Goal: Task Accomplishment & Management: Use online tool/utility

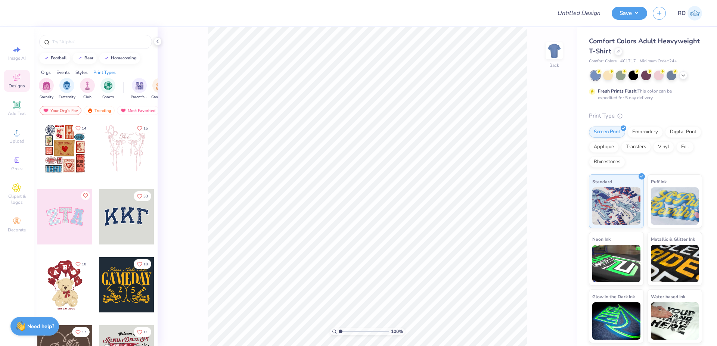
click at [685, 79] on div at bounding box center [683, 75] width 8 height 8
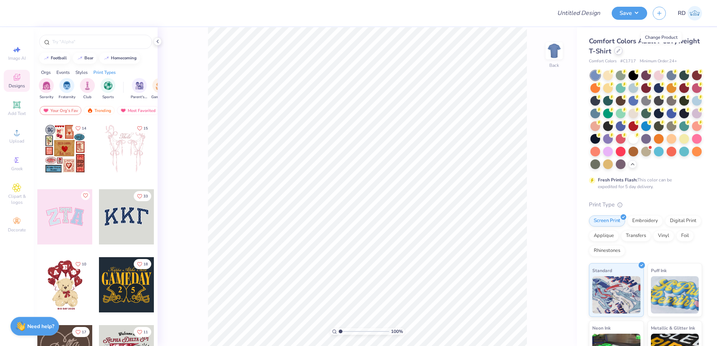
click at [622, 52] on div at bounding box center [618, 51] width 8 height 8
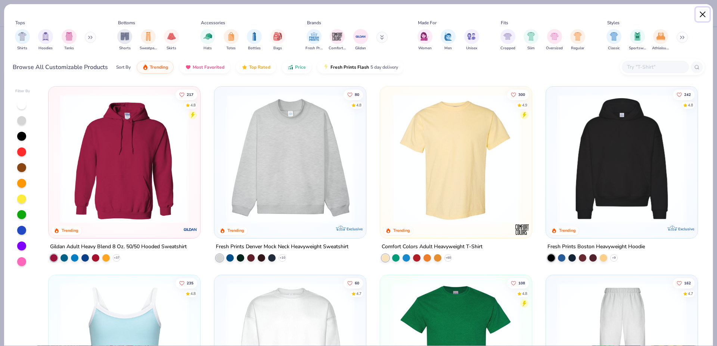
click at [704, 19] on button "Close" at bounding box center [702, 14] width 14 height 14
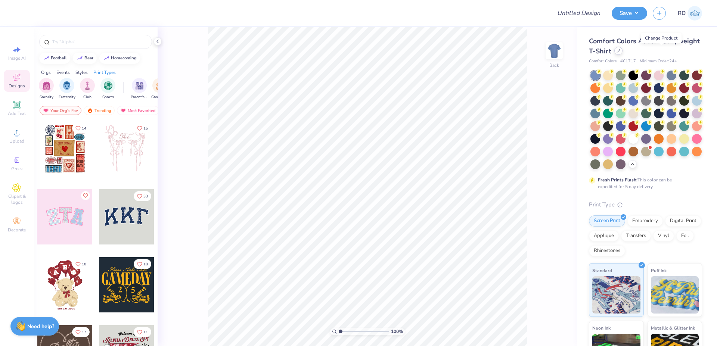
click at [622, 53] on div at bounding box center [618, 51] width 8 height 8
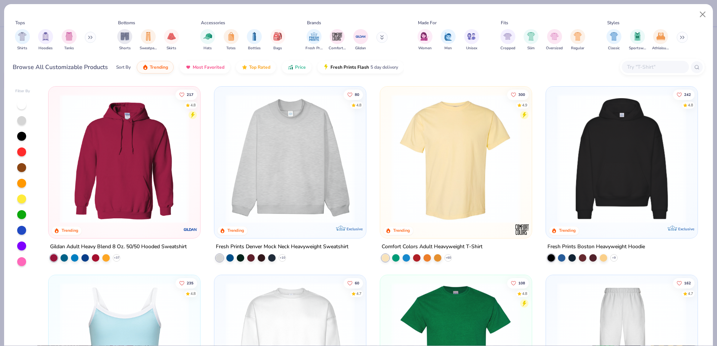
click at [22, 226] on div at bounding box center [21, 230] width 9 height 9
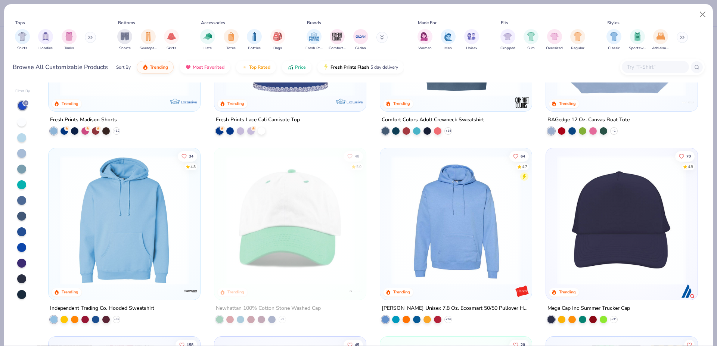
scroll to position [1626, 0]
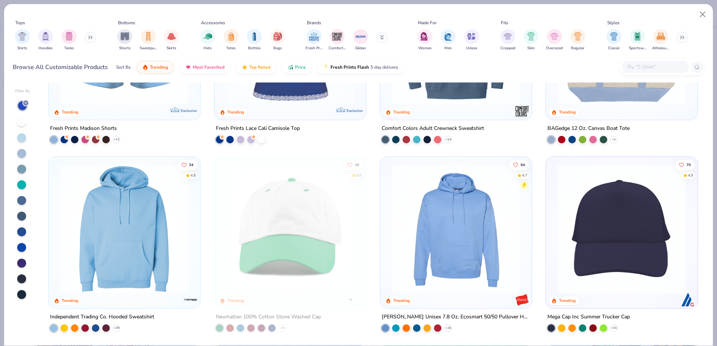
click at [141, 231] on img at bounding box center [124, 228] width 137 height 129
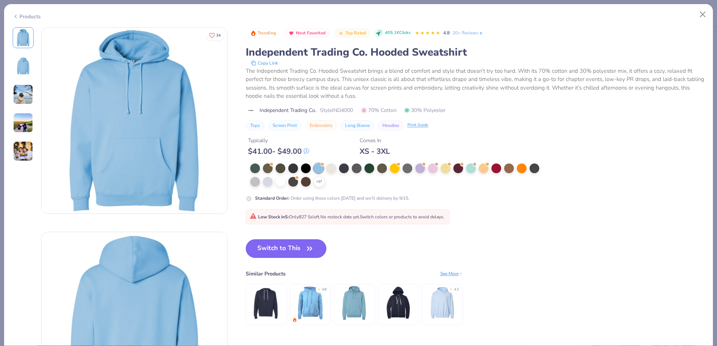
drag, startPoint x: 274, startPoint y: 242, endPoint x: 224, endPoint y: 113, distance: 138.5
click at [274, 242] on button "Switch to This" at bounding box center [286, 248] width 81 height 19
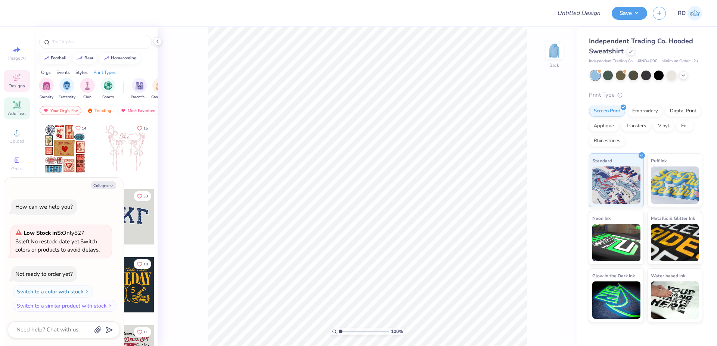
click at [22, 112] on span "Add Text" at bounding box center [17, 113] width 18 height 6
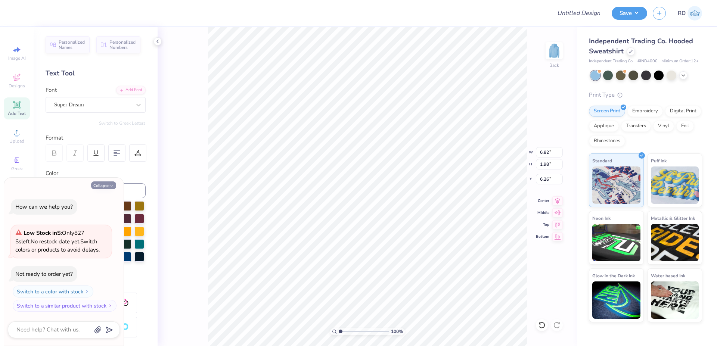
click at [106, 187] on button "Collapse" at bounding box center [103, 185] width 25 height 8
type textarea "x"
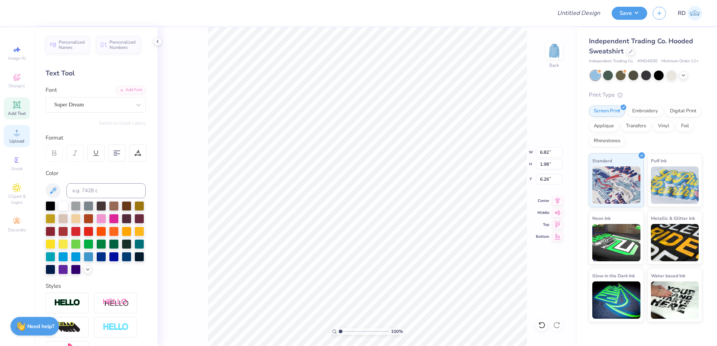
click at [12, 134] on icon at bounding box center [16, 132] width 9 height 9
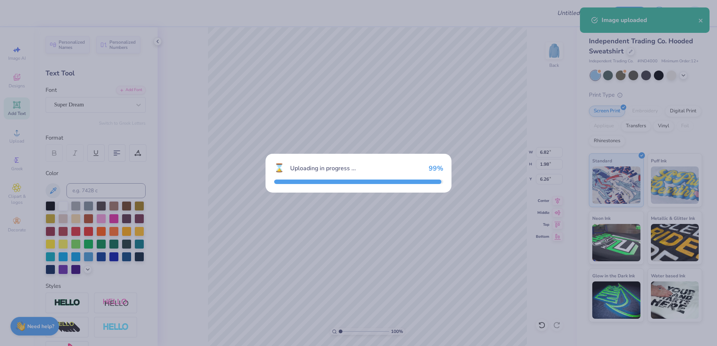
type input "13.20"
type input "1.75"
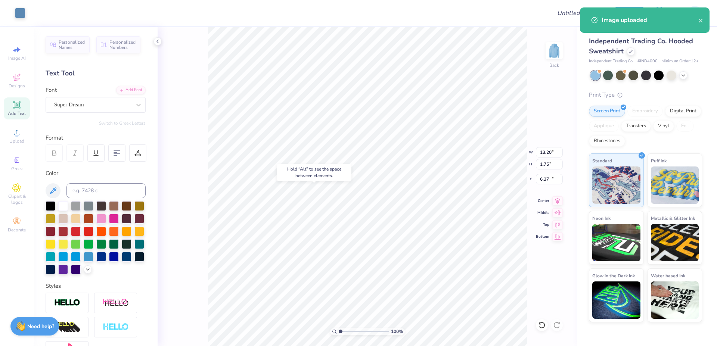
type input "11.06"
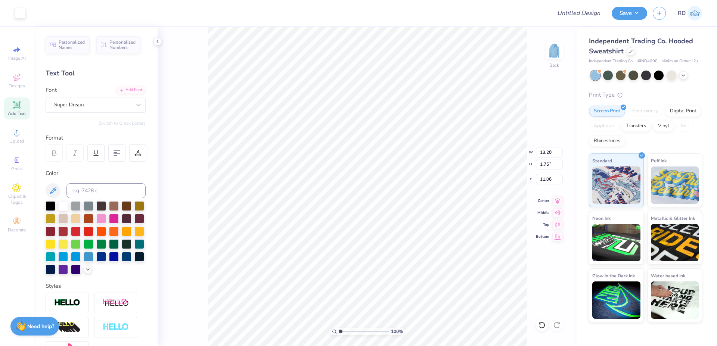
type input "6.82"
type input "1.98"
type input "6.26"
click at [118, 190] on input at bounding box center [105, 190] width 79 height 15
type input "646"
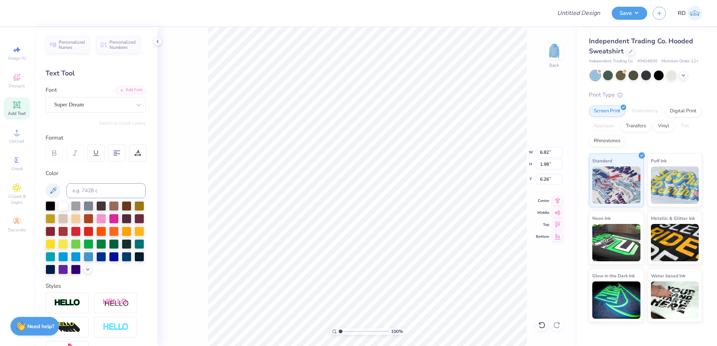
scroll to position [0, 1]
type textarea "TEAM"
click at [128, 86] on div "Add Font" at bounding box center [130, 89] width 29 height 9
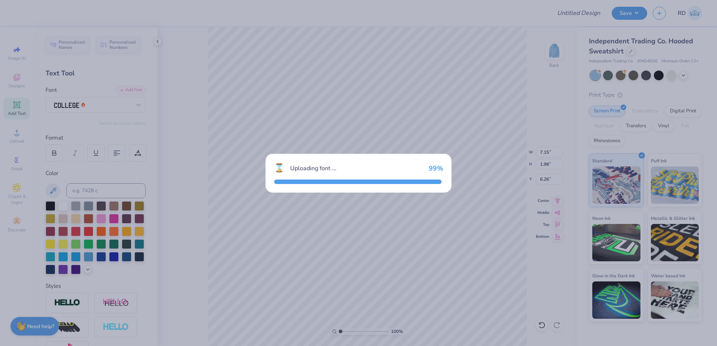
type input "6.61"
type input "1.93"
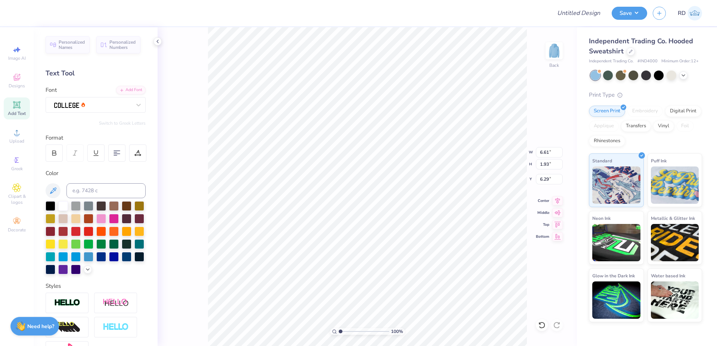
type input "10.89"
click at [348, 334] on input "range" at bounding box center [364, 331] width 50 height 7
type input "2.6"
click at [133, 150] on div at bounding box center [137, 152] width 17 height 17
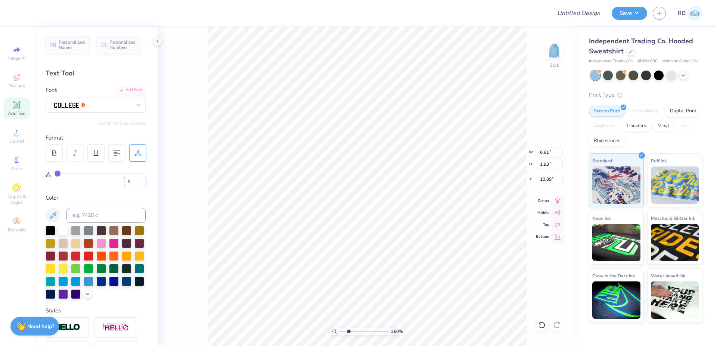
drag, startPoint x: 130, startPoint y: 184, endPoint x: 106, endPoint y: 184, distance: 23.9
click at [124, 184] on input "0" at bounding box center [135, 181] width 22 height 9
type input "5"
click at [548, 155] on input "7.03" at bounding box center [549, 152] width 27 height 10
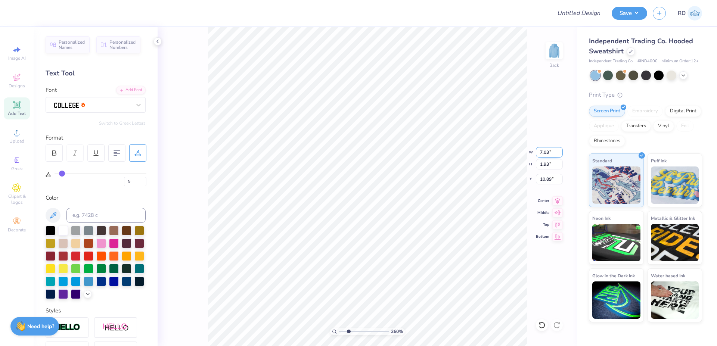
paste input "9.038"
type input "9.04"
type input "2.48"
type input "10.62"
type input "13.20"
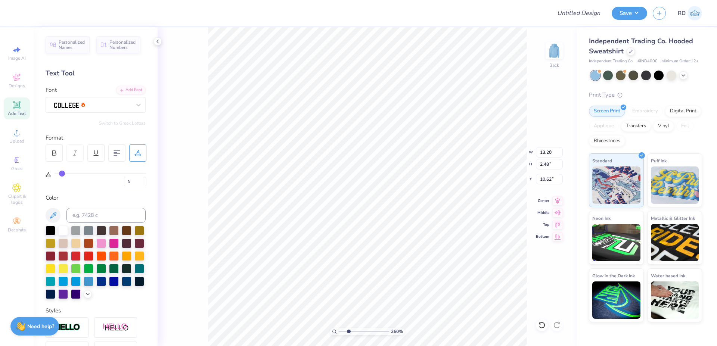
type input "1.75"
type input "11.06"
click at [551, 150] on input "13.20" at bounding box center [549, 152] width 27 height 10
paste input "9.038"
type input "9.04"
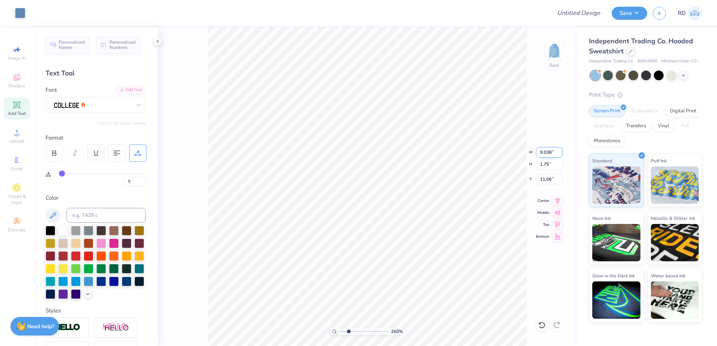
type input "1.20"
type input "11.34"
type input "2.48"
type input "10.62"
click at [548, 155] on input "9.04" at bounding box center [549, 152] width 27 height 10
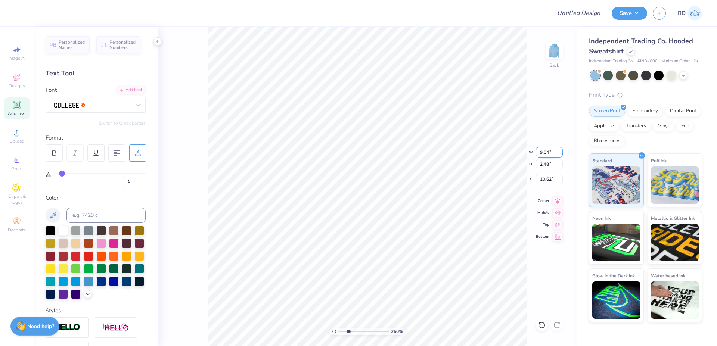
paste input "3.87"
type input "3.87"
type input "1.06"
type input "11.32"
drag, startPoint x: 557, startPoint y: 202, endPoint x: 548, endPoint y: 202, distance: 8.6
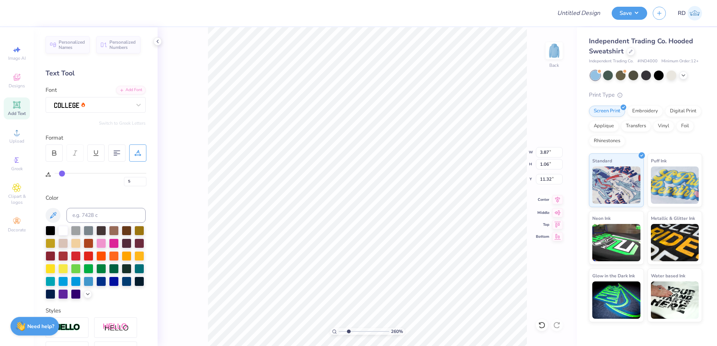
click at [557, 202] on icon at bounding box center [557, 199] width 10 height 9
type input "9.04"
type input "1.20"
type input "11.34"
click at [557, 200] on icon at bounding box center [557, 199] width 10 height 9
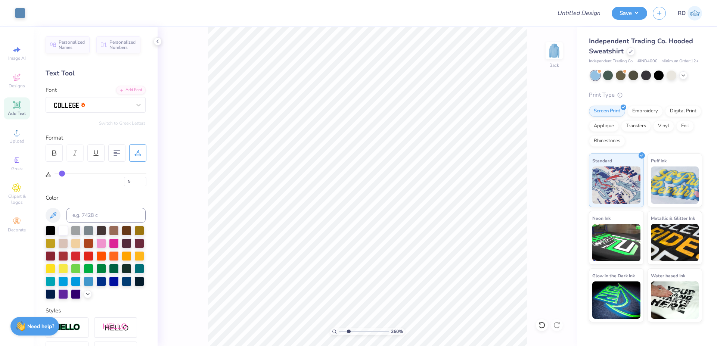
click at [359, 329] on div "260 %" at bounding box center [367, 186] width 319 height 319
click at [362, 331] on input "range" at bounding box center [364, 331] width 50 height 7
type input "5.36"
type input "11.25"
drag, startPoint x: 356, startPoint y: 333, endPoint x: 348, endPoint y: 333, distance: 8.2
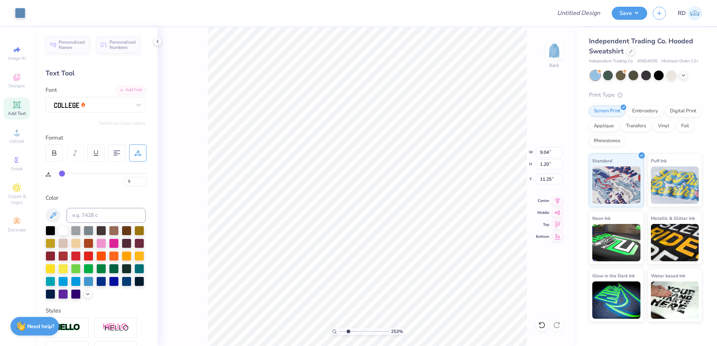
click at [348, 333] on input "range" at bounding box center [364, 331] width 50 height 7
type input "2.53"
click at [454, 336] on li "Send to Back" at bounding box center [463, 337] width 59 height 15
click at [409, 207] on li "Duplicate" at bounding box center [415, 206] width 59 height 15
type input "8.17"
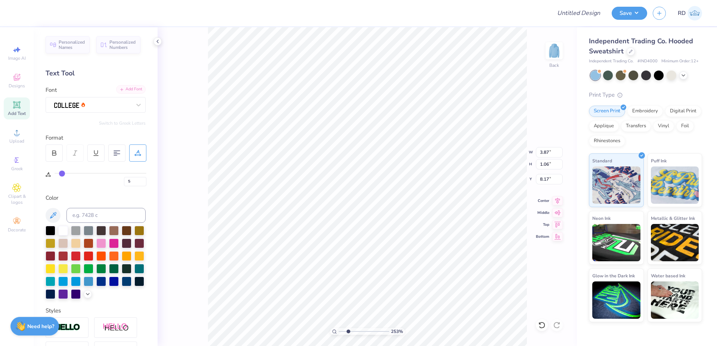
type textarea "SWIM"
click at [119, 88] on icon at bounding box center [121, 89] width 4 height 4
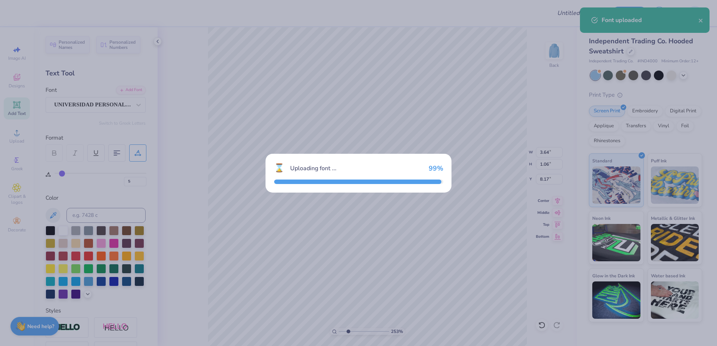
type input "5.06"
type input "1.29"
type input "8.06"
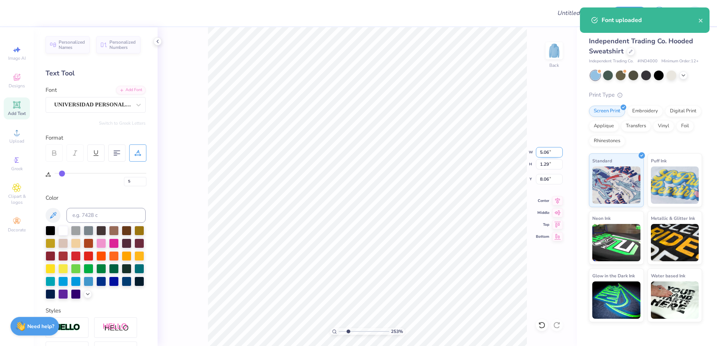
click at [548, 152] on input "5.06" at bounding box center [549, 152] width 27 height 10
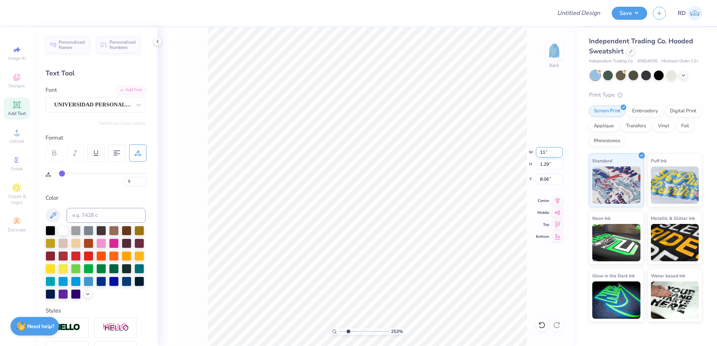
type input "11.00"
type input "2.80"
type input "8.14"
click at [558, 200] on icon at bounding box center [557, 199] width 5 height 6
type input "9.04"
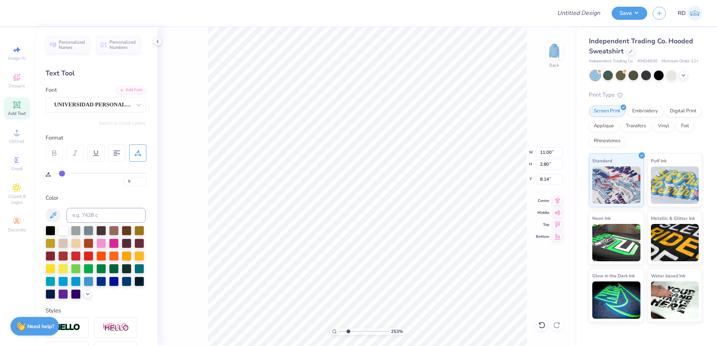
type input "1.20"
type input "11.25"
click at [557, 199] on icon at bounding box center [557, 199] width 5 height 6
type input "11.00"
type input "2.80"
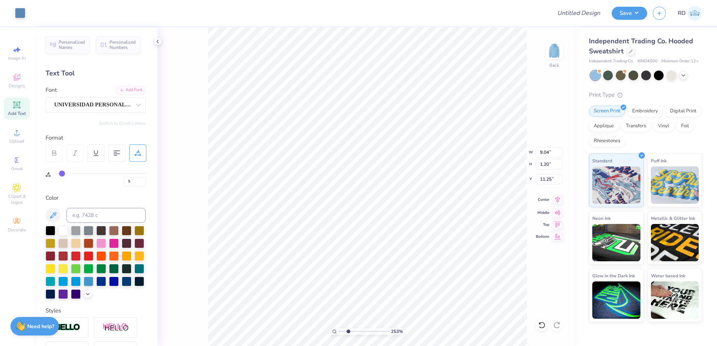
type input "8.14"
click at [558, 200] on icon at bounding box center [557, 199] width 10 height 9
type input "3.87"
type input "1.06"
type input "11.32"
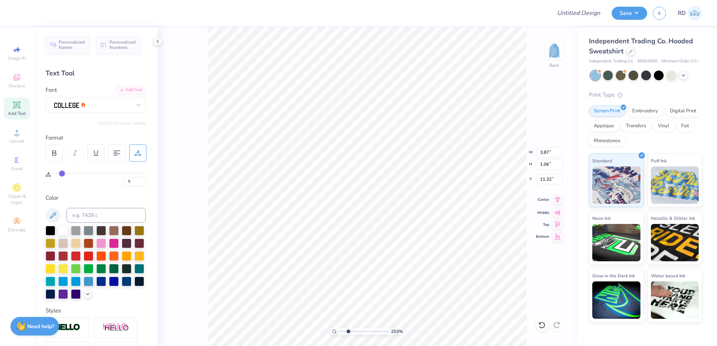
click at [560, 200] on icon at bounding box center [557, 199] width 10 height 9
click at [25, 133] on div "Upload" at bounding box center [17, 136] width 26 height 22
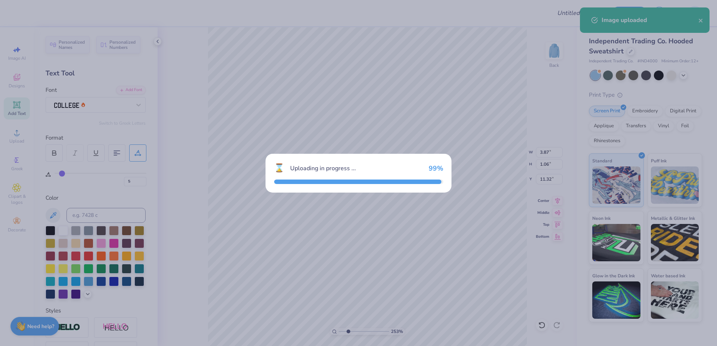
type input "13.13"
type input "1.75"
type input "6.37"
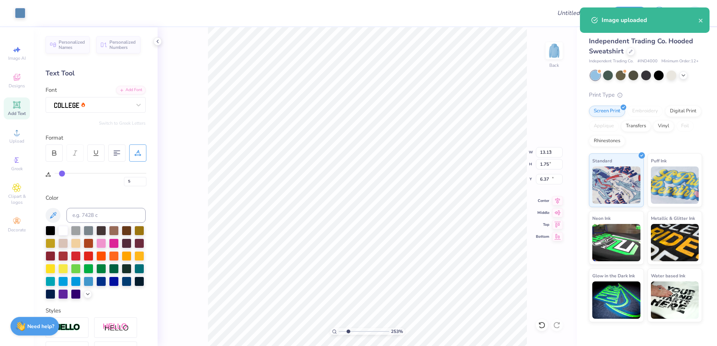
type input "9.04"
type input "1.20"
type input "11.25"
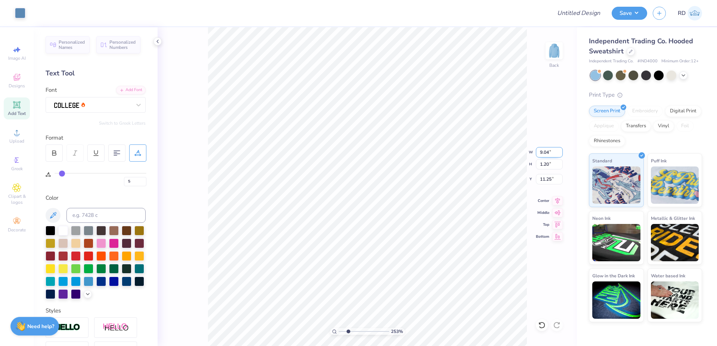
click at [551, 150] on input "9.04" at bounding box center [549, 152] width 27 height 10
click at [546, 156] on input "13.13" at bounding box center [549, 152] width 27 height 10
paste input "9.04"
type input "9.04"
type input "1.21"
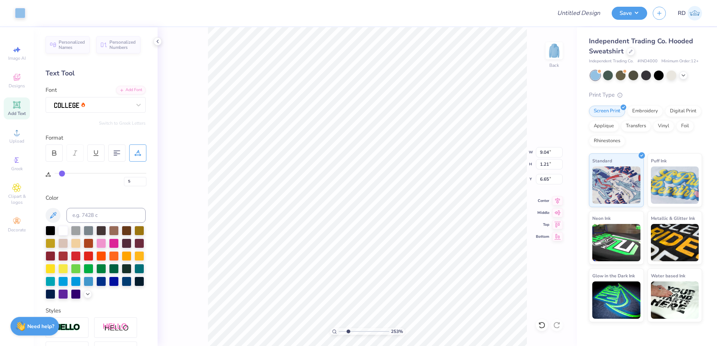
type input "11.32"
drag, startPoint x: 353, startPoint y: 332, endPoint x: 370, endPoint y: 332, distance: 16.8
type input "6.85"
click at [370, 333] on input "range" at bounding box center [364, 331] width 50 height 7
type input "11.25"
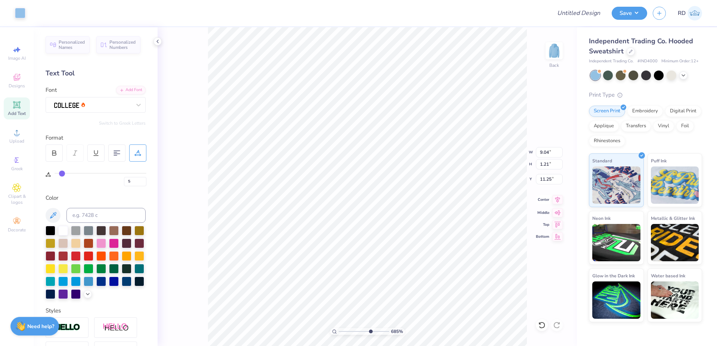
click at [558, 198] on icon at bounding box center [557, 199] width 10 height 9
drag, startPoint x: 358, startPoint y: 332, endPoint x: 345, endPoint y: 337, distance: 13.2
click at [345, 335] on input "range" at bounding box center [364, 331] width 50 height 7
drag, startPoint x: 345, startPoint y: 330, endPoint x: 320, endPoint y: 334, distance: 25.3
type input "1"
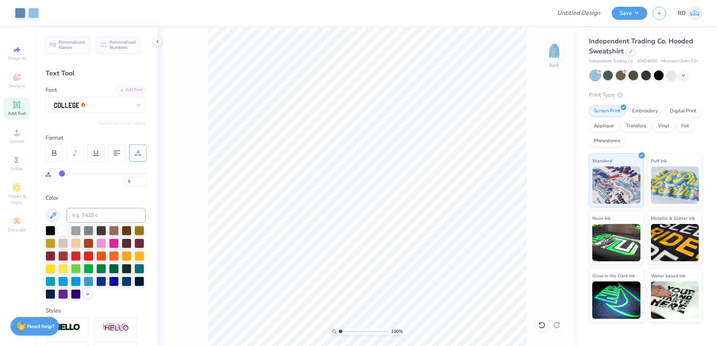
click at [339, 334] on input "range" at bounding box center [364, 331] width 50 height 7
click at [550, 180] on input "8.14" at bounding box center [549, 179] width 27 height 10
type input "3.00"
click at [547, 151] on input "11.00" at bounding box center [549, 152] width 27 height 10
type input "1.00"
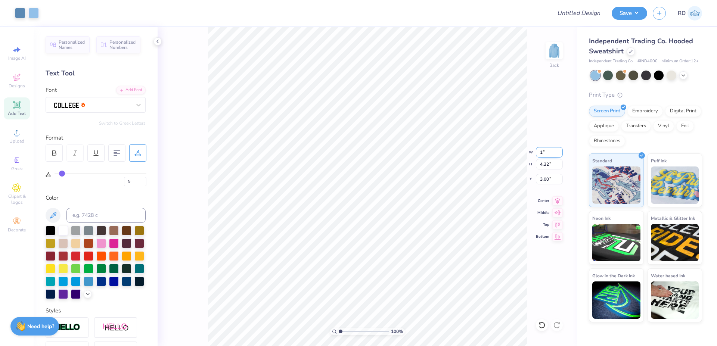
type input "0.39"
type input "4.96"
click at [546, 153] on input "11.00" at bounding box center [549, 152] width 27 height 10
type input "12.00"
type input "4.71"
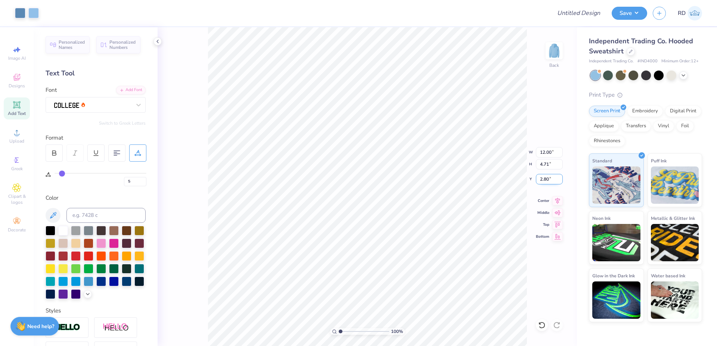
click at [546, 181] on input "2.80" at bounding box center [549, 179] width 27 height 10
type input "3.00"
click at [545, 151] on input "12.00" at bounding box center [549, 152] width 27 height 10
type input "12.50"
type input "4.90"
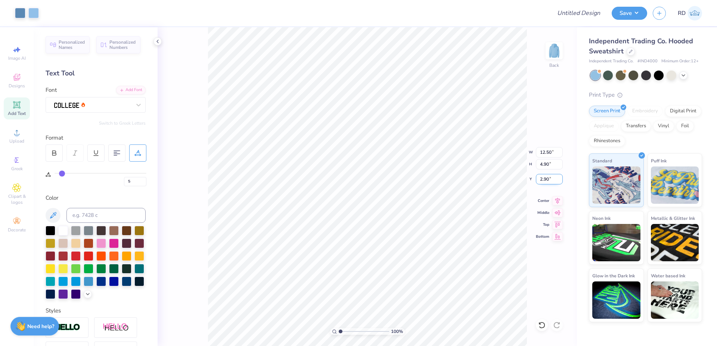
click at [547, 177] on input "2.90" at bounding box center [549, 179] width 27 height 10
type input "3.00"
click at [560, 199] on icon at bounding box center [557, 199] width 5 height 6
click at [586, 15] on input "Design Title" at bounding box center [569, 13] width 73 height 15
paste input "FPS239917"
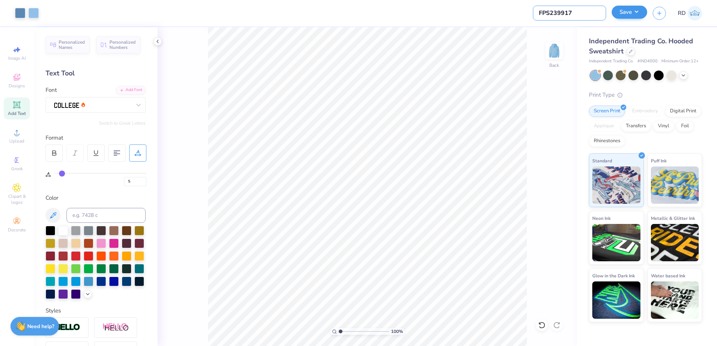
type input "FPS239917"
click at [625, 12] on button "Save" at bounding box center [628, 12] width 35 height 13
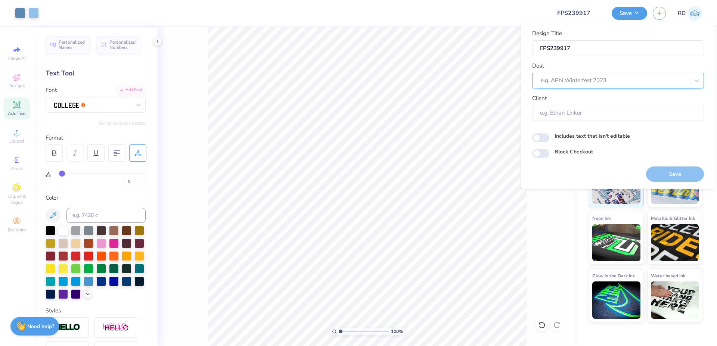
click at [607, 78] on div at bounding box center [615, 80] width 149 height 10
click at [613, 99] on div "Design Tool Gallery" at bounding box center [618, 100] width 166 height 12
type input "gallery"
type input "Design Tool Gallery User"
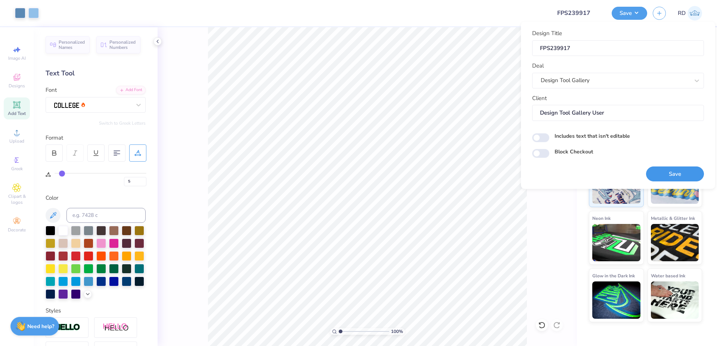
click at [663, 176] on button "Save" at bounding box center [675, 173] width 58 height 15
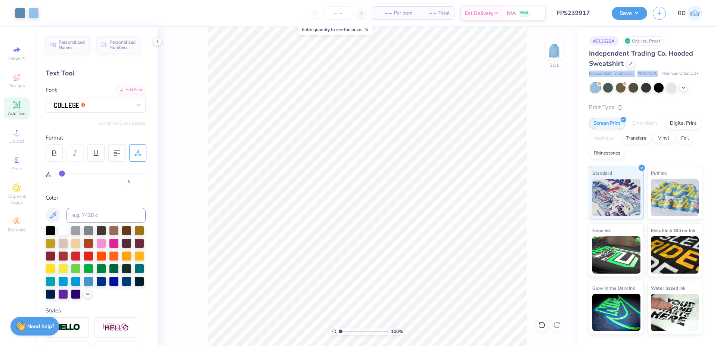
drag, startPoint x: 588, startPoint y: 72, endPoint x: 656, endPoint y: 75, distance: 68.4
click at [656, 75] on div "# 513622A Original Proof Independent Trading Co. Hooded Sweatshirt Independent …" at bounding box center [647, 180] width 140 height 307
copy div "Independent Trading Co. # IND4000"
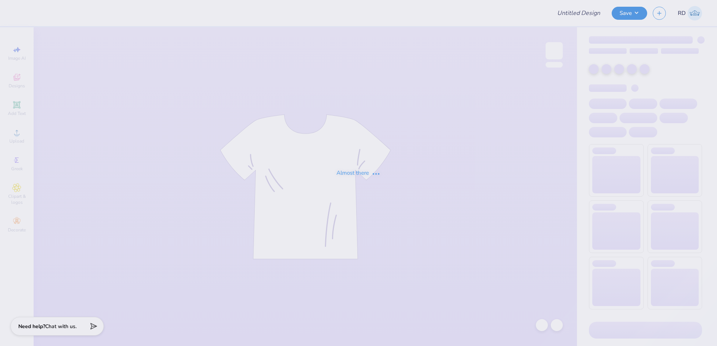
type input "FPS239867"
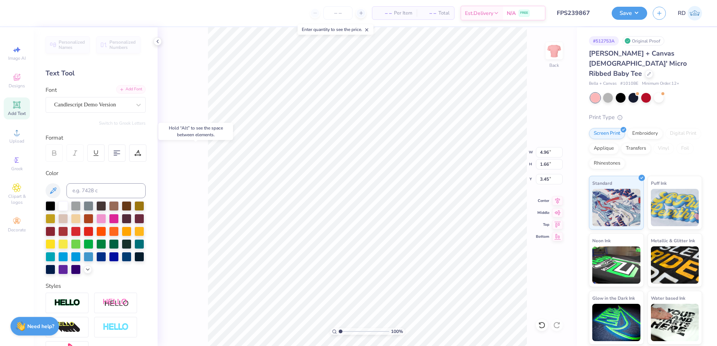
click at [127, 89] on div "Add Font" at bounding box center [130, 89] width 29 height 9
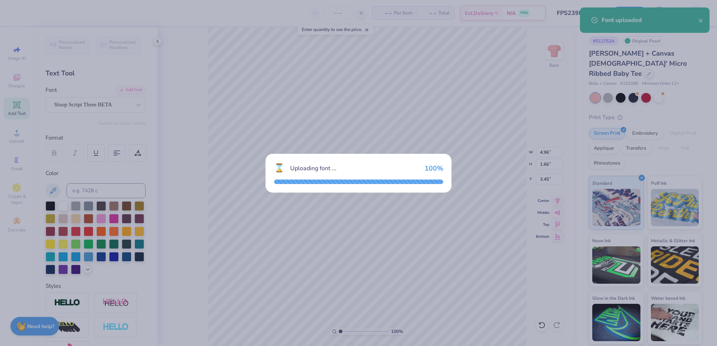
type input "3.74"
type input "1.32"
type input "3.62"
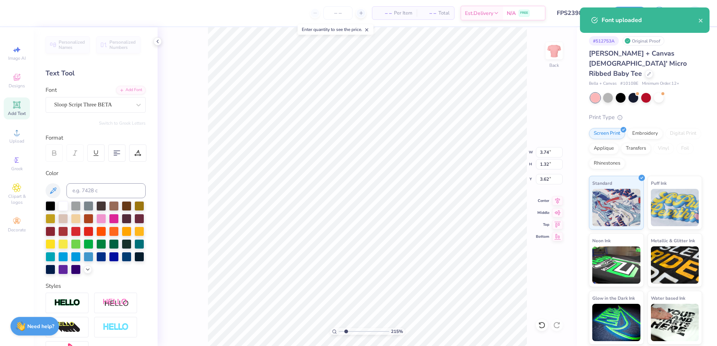
click at [346, 331] on input "range" at bounding box center [364, 331] width 50 height 7
type input "2.15"
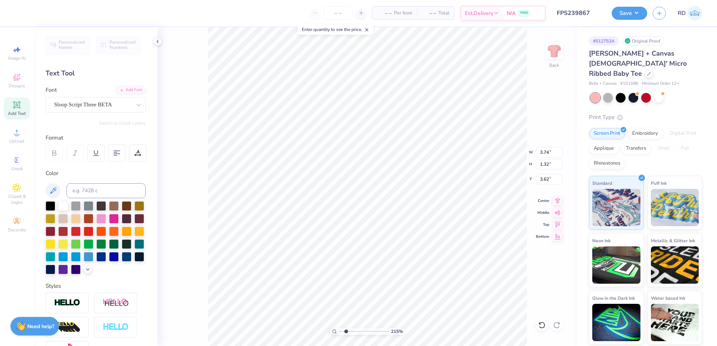
paste textarea "mega"
type textarea "Chi Omega"
type input "3.68"
click at [560, 201] on icon at bounding box center [557, 199] width 10 height 9
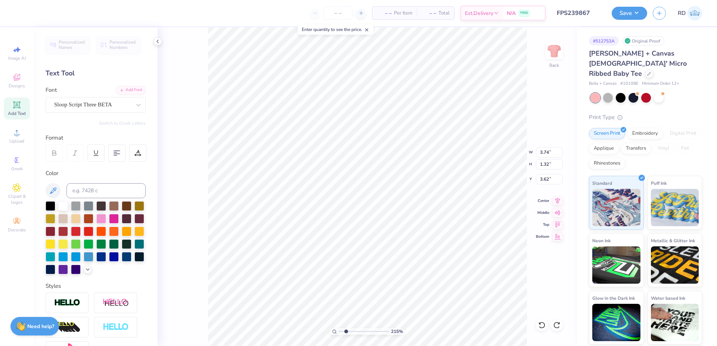
type textarea "Chi Omega"
type input "3.86"
click at [559, 200] on icon at bounding box center [557, 199] width 10 height 9
type input "2.21"
type input "0.25"
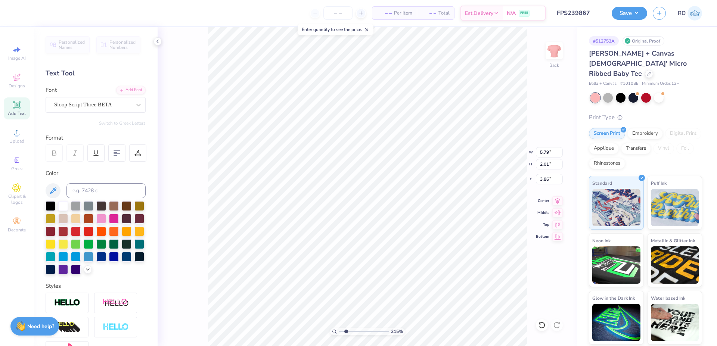
type input "6.02"
drag, startPoint x: 562, startPoint y: 200, endPoint x: 558, endPoint y: 200, distance: 3.8
click at [562, 200] on icon at bounding box center [557, 199] width 10 height 9
click at [558, 200] on icon at bounding box center [557, 199] width 10 height 9
drag, startPoint x: 343, startPoint y: 331, endPoint x: 349, endPoint y: 331, distance: 6.0
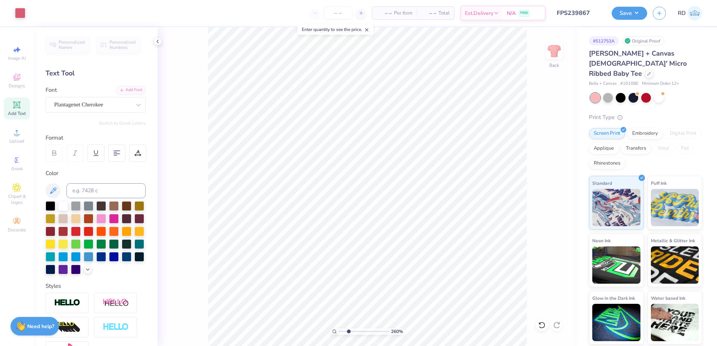
type input "2.68"
click at [349, 332] on input "range" at bounding box center [364, 331] width 50 height 7
type input "5.36"
type input "2.08"
click at [346, 331] on input "range" at bounding box center [364, 331] width 50 height 7
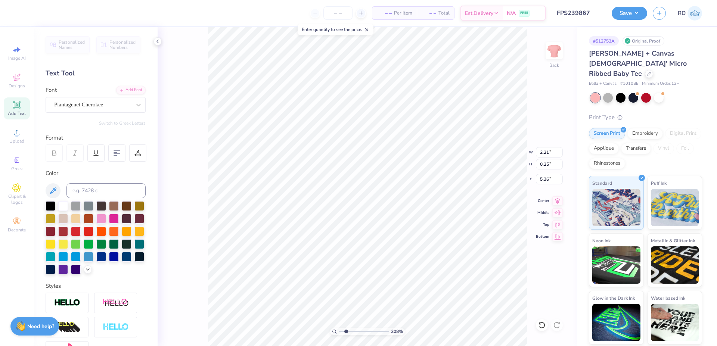
type input "5.38"
type input "1"
click at [339, 331] on input "range" at bounding box center [364, 331] width 50 height 7
click at [546, 149] on input "5.79" at bounding box center [549, 152] width 27 height 10
type input "6.00"
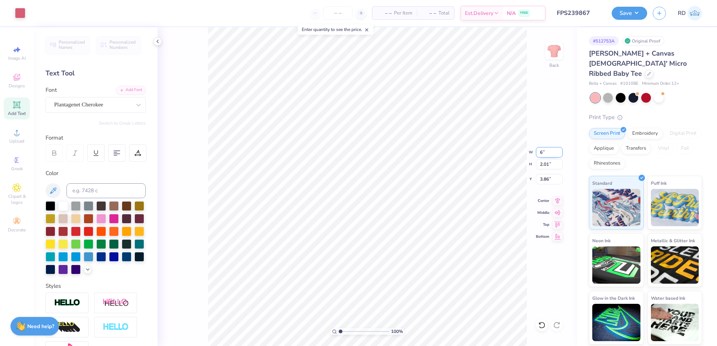
type input "2.09"
click at [549, 181] on input "3.83" at bounding box center [549, 179] width 27 height 10
type input "3.00"
click at [559, 202] on icon at bounding box center [557, 199] width 10 height 9
drag, startPoint x: 342, startPoint y: 333, endPoint x: 346, endPoint y: 328, distance: 6.3
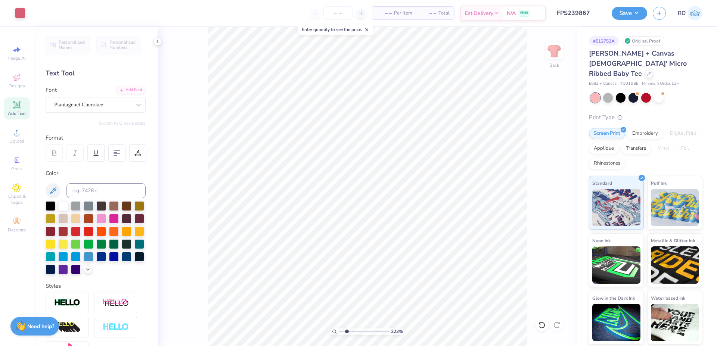
click at [346, 331] on input "range" at bounding box center [364, 331] width 50 height 7
drag, startPoint x: 345, startPoint y: 333, endPoint x: 322, endPoint y: 334, distance: 22.8
type input "1"
click at [339, 334] on input "range" at bounding box center [364, 331] width 50 height 7
click at [624, 18] on button "Save" at bounding box center [628, 12] width 35 height 13
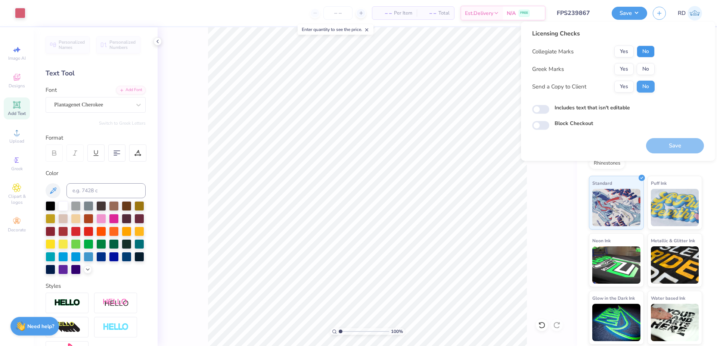
click at [648, 54] on button "No" at bounding box center [645, 52] width 18 height 12
click at [633, 69] on div "Yes No" at bounding box center [634, 69] width 40 height 12
click at [628, 67] on button "Yes" at bounding box center [623, 69] width 19 height 12
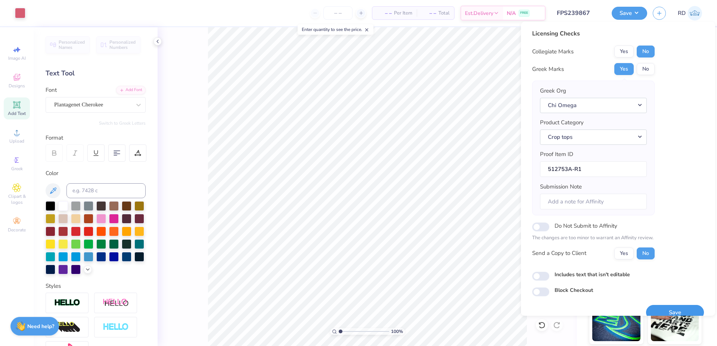
click at [658, 312] on button "Save" at bounding box center [675, 312] width 58 height 15
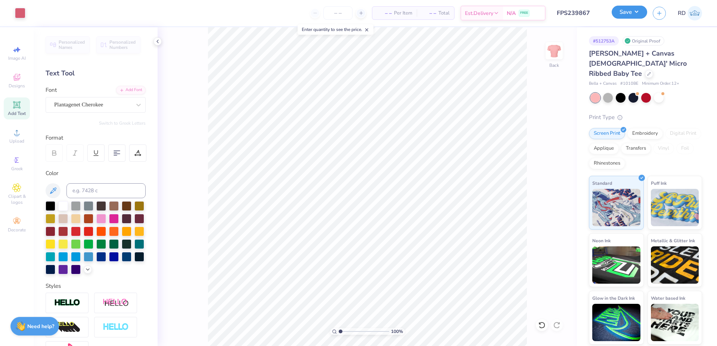
click at [630, 12] on button "Save" at bounding box center [628, 12] width 35 height 13
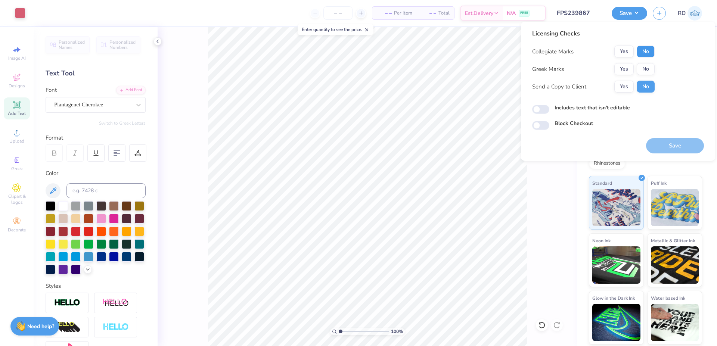
click at [650, 48] on button "No" at bounding box center [645, 52] width 18 height 12
click at [622, 66] on button "Yes" at bounding box center [623, 69] width 19 height 12
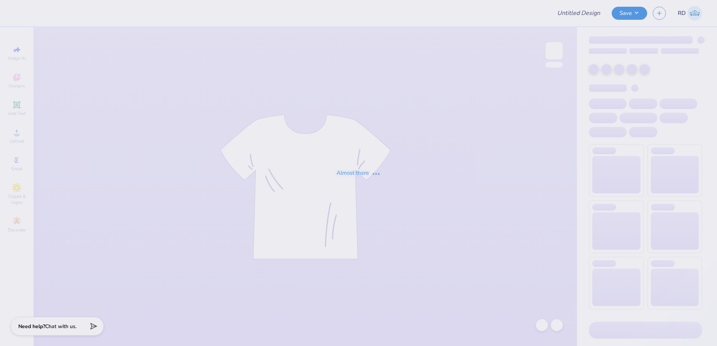
type input "FPS239869"
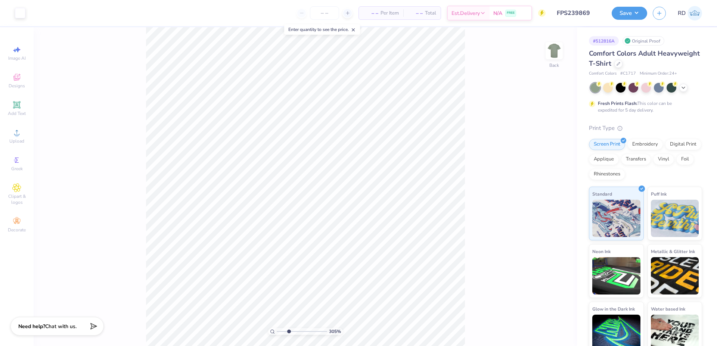
click at [289, 329] on input "range" at bounding box center [302, 331] width 50 height 7
type input "3.05"
click at [386, 283] on li "Send to Back" at bounding box center [384, 285] width 59 height 15
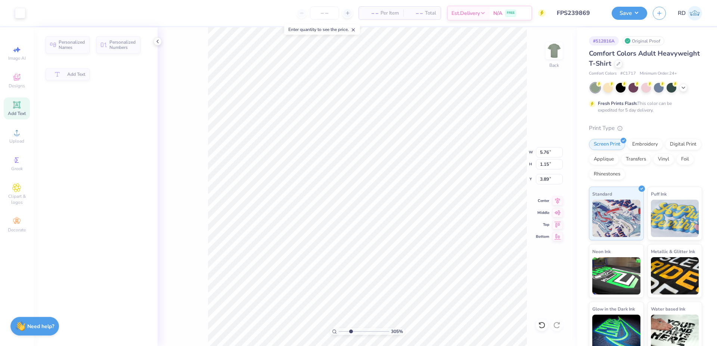
type input "5.76"
type input "1.15"
type input "3.89"
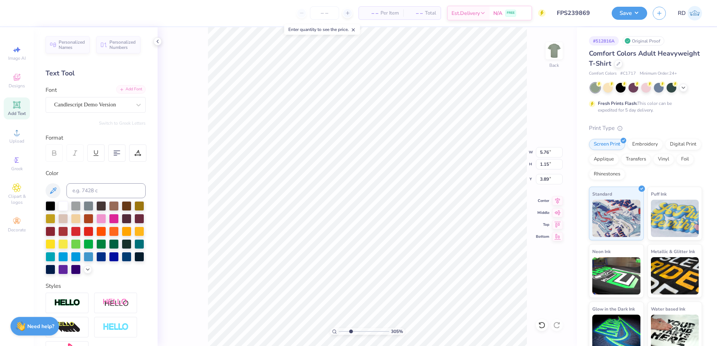
click at [120, 88] on div "Add Font" at bounding box center [130, 89] width 29 height 9
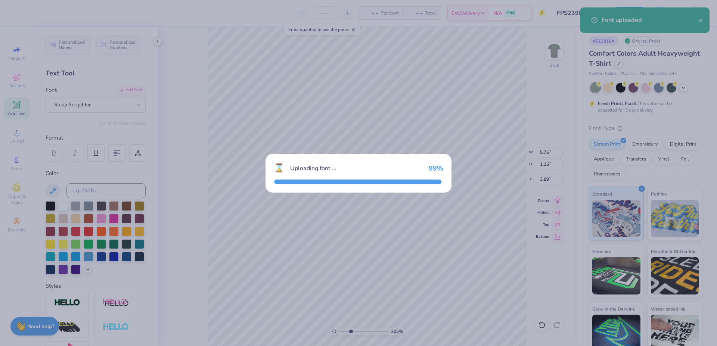
type input "4.61"
type input "0.74"
type input "4.09"
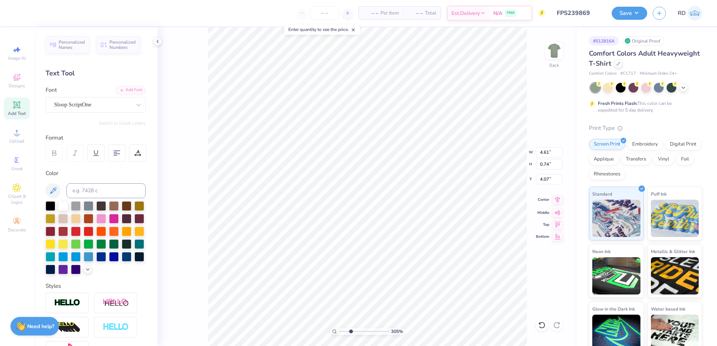
click at [558, 202] on icon at bounding box center [557, 199] width 10 height 9
type input "2.72"
type input "1.15"
type input "4.91"
click at [99, 103] on div "Candlescript Demo Version" at bounding box center [92, 105] width 78 height 12
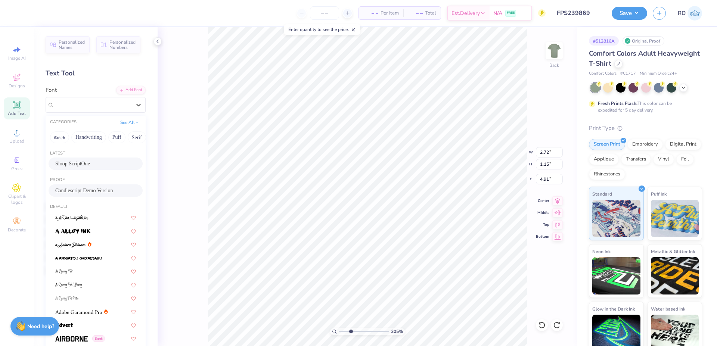
click at [90, 163] on div "Sloop ScriptOne" at bounding box center [95, 164] width 81 height 8
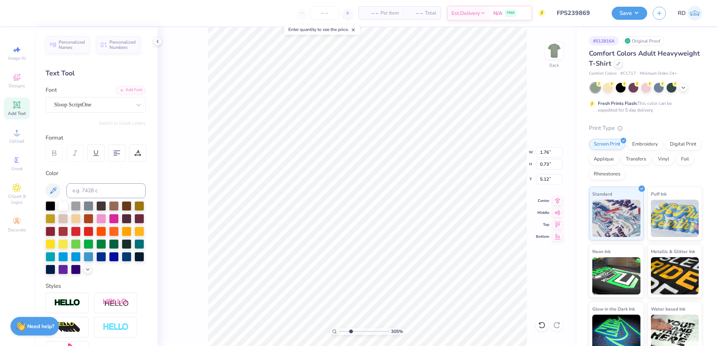
type input "1.76"
type input "0.73"
type input "5.12"
type input "4.61"
type input "0.74"
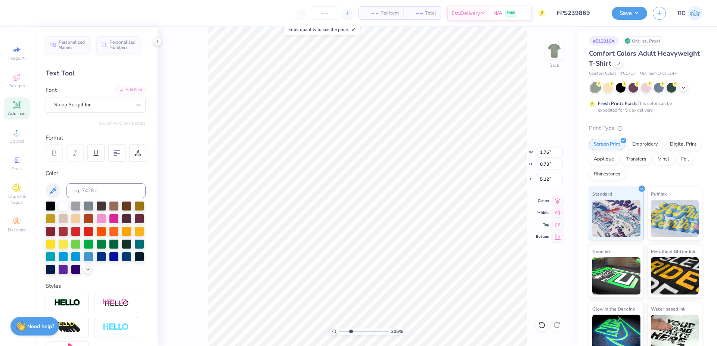
type input "4.07"
type input "1.76"
type input "0.73"
type input "5.12"
type input "4.61"
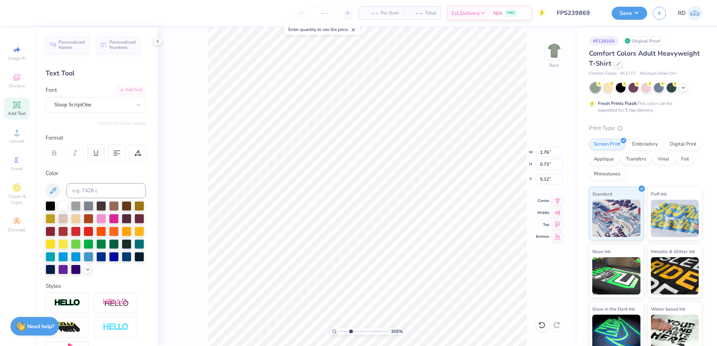
type input "0.74"
type input "4.07"
type input "1.76"
type input "0.73"
type input "4.93"
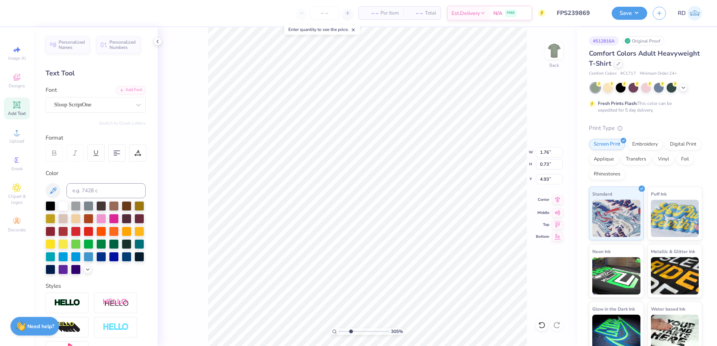
drag, startPoint x: 557, startPoint y: 199, endPoint x: 552, endPoint y: 195, distance: 6.6
click at [557, 199] on icon at bounding box center [557, 199] width 5 height 6
type input "4.61"
type input "0.74"
type input "4.07"
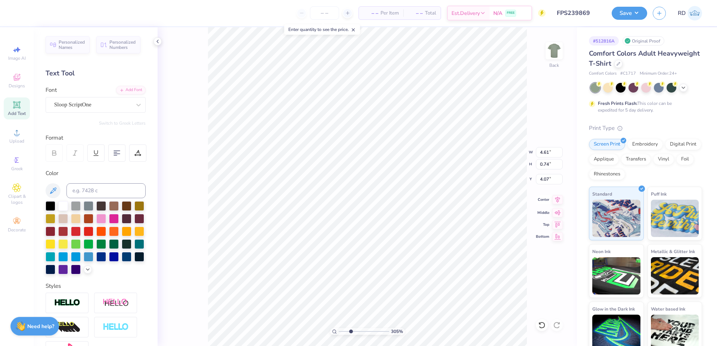
click at [560, 200] on icon at bounding box center [557, 199] width 10 height 9
type input "1.59"
type input "5.10"
type input "1.77"
click at [559, 198] on icon at bounding box center [557, 199] width 5 height 6
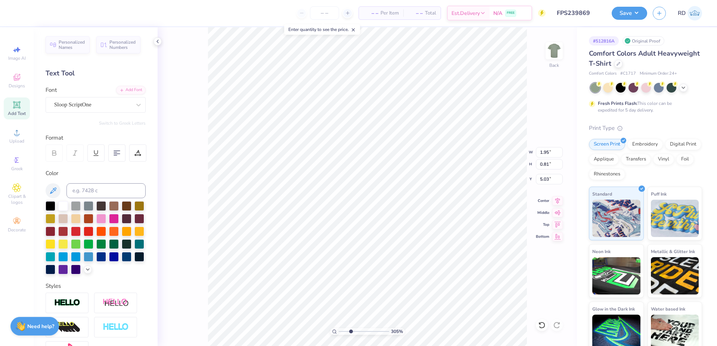
type input "5.13"
type input "5.10"
type input "1.87"
type input "4.07"
type input "5.36"
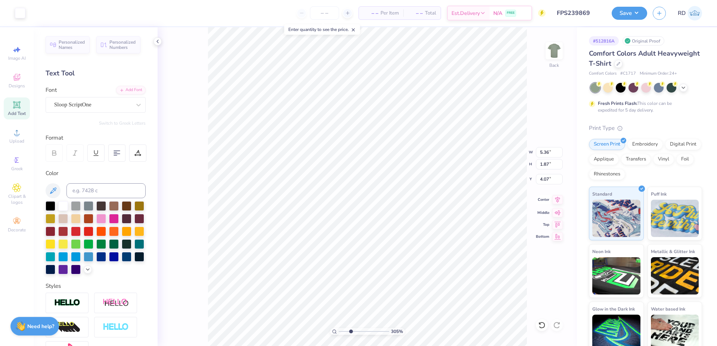
type input "1.97"
click at [558, 199] on icon at bounding box center [557, 199] width 5 height 6
click at [557, 199] on icon at bounding box center [557, 199] width 10 height 9
type input "4.07"
type input "2.05"
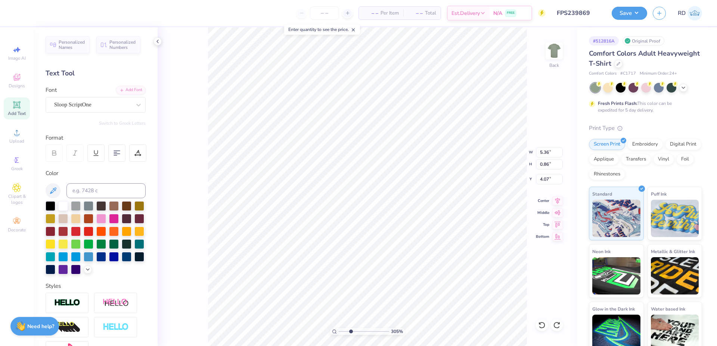
type input "0.85"
type input "5.07"
click at [558, 200] on icon at bounding box center [557, 199] width 10 height 9
drag, startPoint x: 337, startPoint y: 334, endPoint x: 312, endPoint y: 336, distance: 25.1
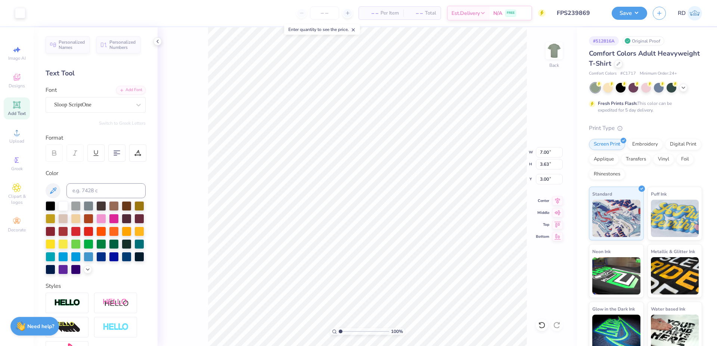
type input "1"
click at [339, 335] on input "range" at bounding box center [364, 331] width 50 height 7
click at [628, 15] on button "Save" at bounding box center [628, 12] width 35 height 13
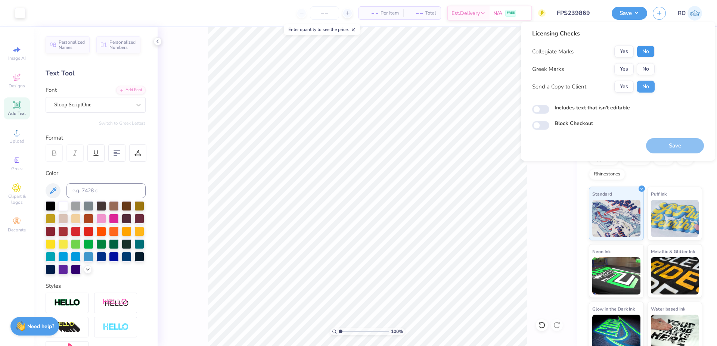
click at [645, 52] on button "No" at bounding box center [645, 52] width 18 height 12
click at [645, 68] on button "No" at bounding box center [645, 69] width 18 height 12
click at [678, 146] on button "Save" at bounding box center [675, 145] width 58 height 15
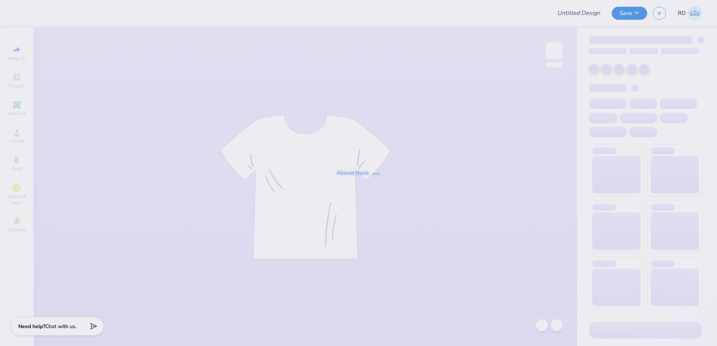
type input "FPS239867"
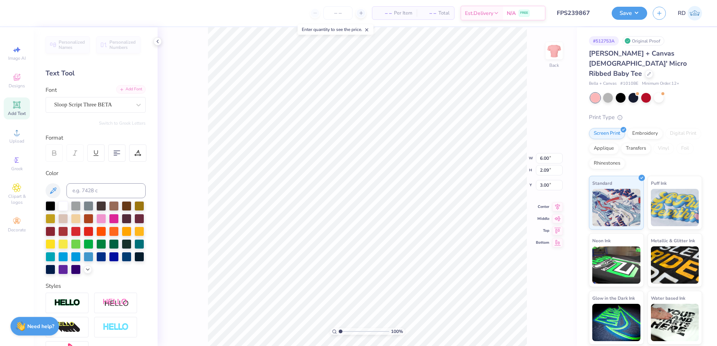
click at [125, 91] on div "Add Font" at bounding box center [130, 89] width 29 height 9
click at [558, 199] on icon at bounding box center [557, 199] width 5 height 6
click at [543, 180] on input "3.31" at bounding box center [549, 179] width 27 height 10
type input "3.00"
click at [558, 200] on icon at bounding box center [557, 199] width 10 height 9
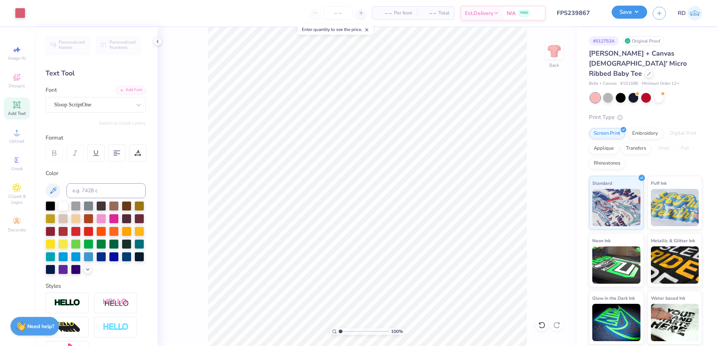
click at [633, 13] on button "Save" at bounding box center [628, 12] width 35 height 13
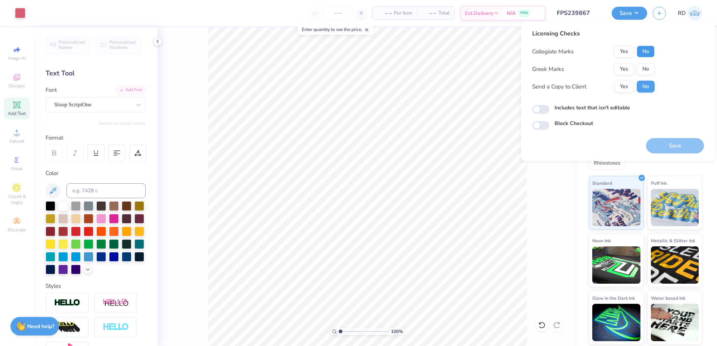
click at [646, 55] on button "No" at bounding box center [645, 52] width 18 height 12
click at [648, 68] on button "No" at bounding box center [645, 69] width 18 height 12
click at [674, 148] on button "Save" at bounding box center [675, 145] width 58 height 15
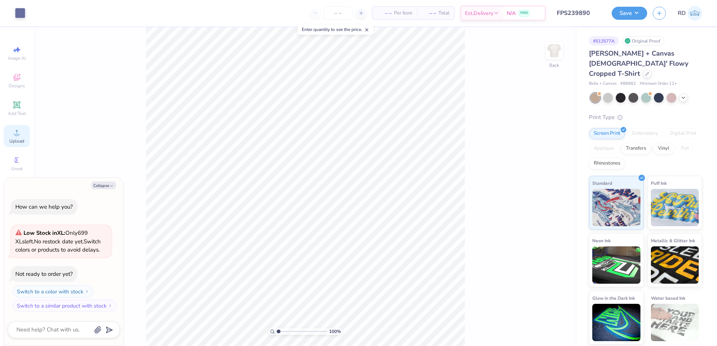
click at [28, 133] on div "Upload" at bounding box center [17, 136] width 26 height 22
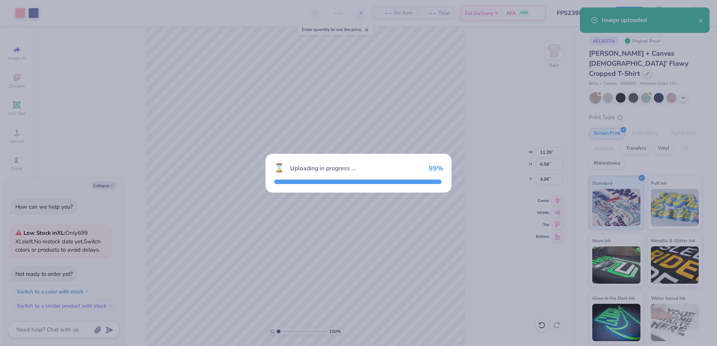
type textarea "x"
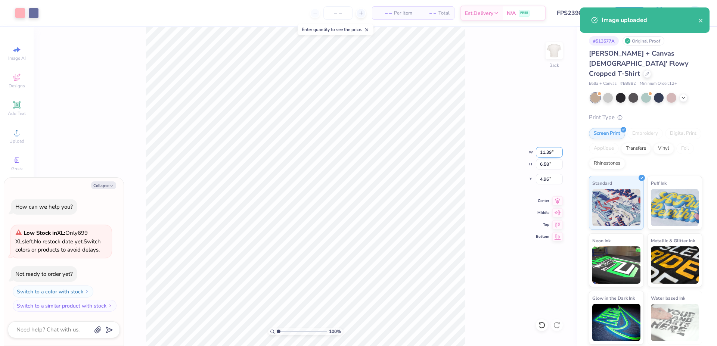
click at [548, 150] on input "11.39" at bounding box center [549, 152] width 27 height 10
type input "3"
type textarea "x"
type input "3.00"
type input "1.73"
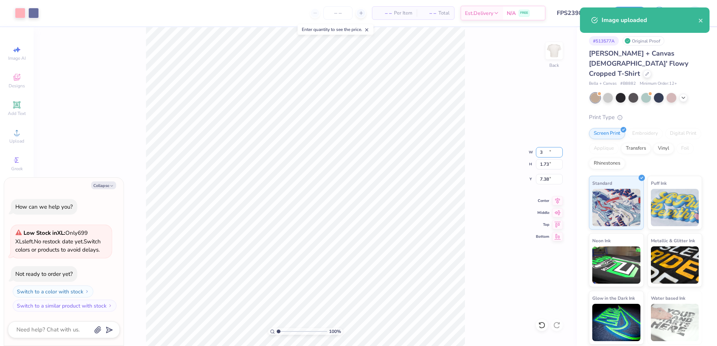
type input "7.38"
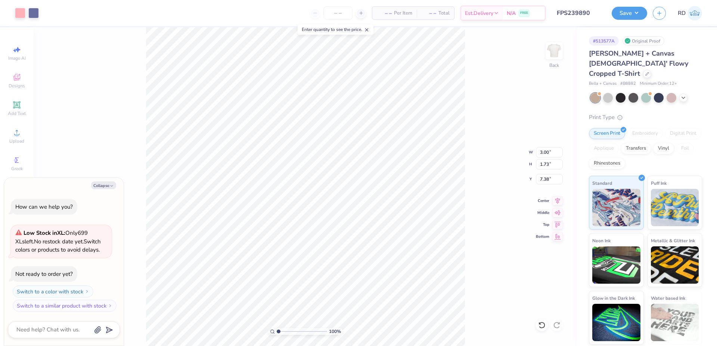
type textarea "x"
type input "4.54"
type input "2.62"
type input "5.23"
click at [552, 153] on input "4.54" at bounding box center [549, 152] width 27 height 10
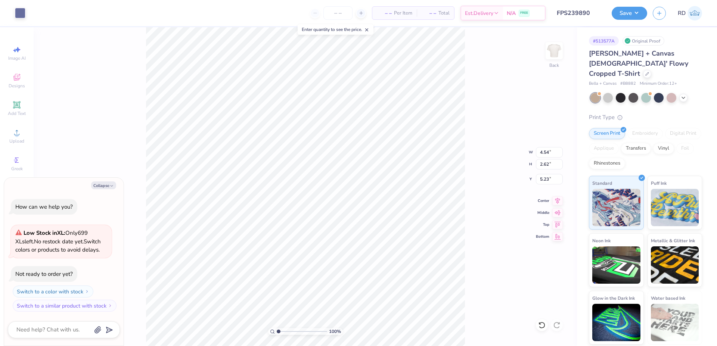
type textarea "x"
type input "3.00"
type input "1.73"
type input "7.38"
type textarea "x"
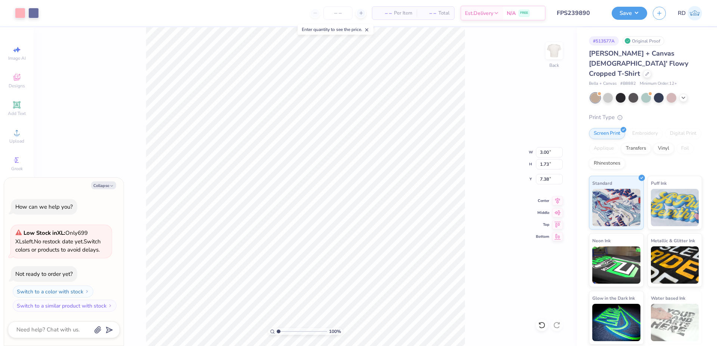
type input "10.09"
click at [551, 150] on input "3.00" at bounding box center [549, 152] width 27 height 10
paste input "4.54"
type input "4.54"
type textarea "x"
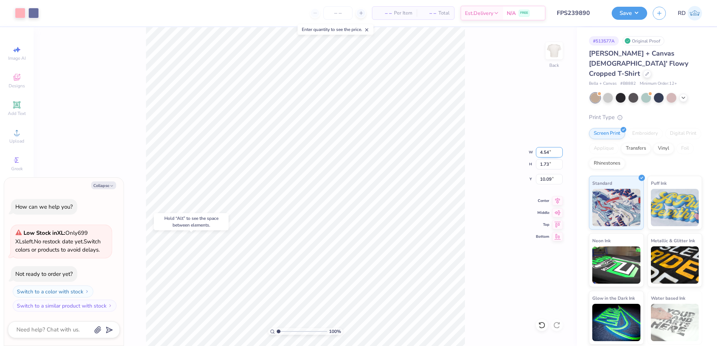
type input "2.62"
type input "9.64"
type textarea "x"
type input "5.23"
type textarea "x"
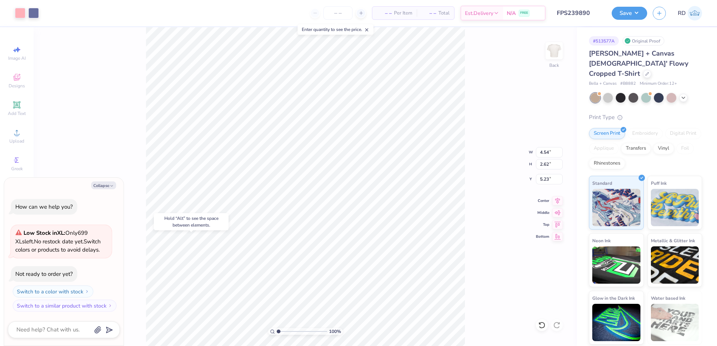
type input "5.20"
type textarea "x"
type input "5.23"
click at [548, 183] on input "5.23" at bounding box center [549, 179] width 27 height 10
type textarea "x"
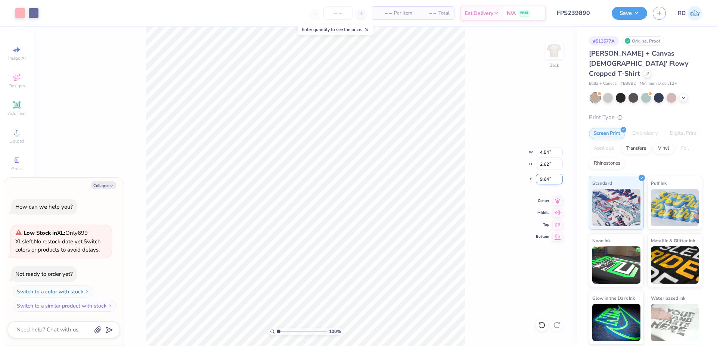
click at [545, 184] on input "9.64" at bounding box center [549, 179] width 27 height 10
paste input "5.23"
type input "5.23"
type textarea "x"
click at [555, 197] on icon at bounding box center [557, 199] width 10 height 9
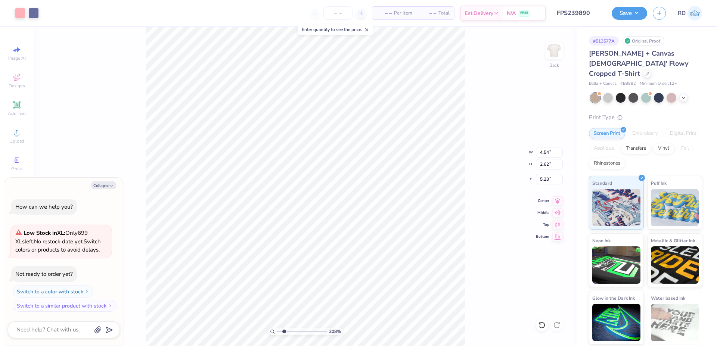
type input "2.15"
click at [284, 332] on input "range" at bounding box center [302, 331] width 50 height 7
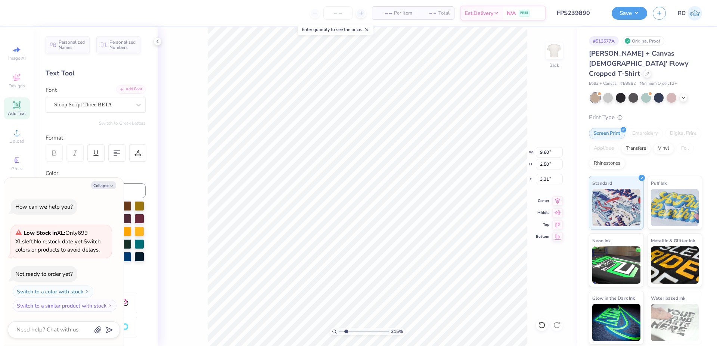
click at [124, 88] on div "Add Font" at bounding box center [130, 89] width 29 height 9
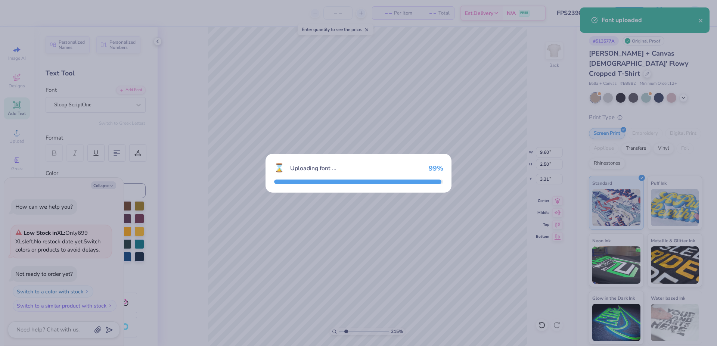
type textarea "x"
type input "7.82"
type input "1.80"
type input "3.66"
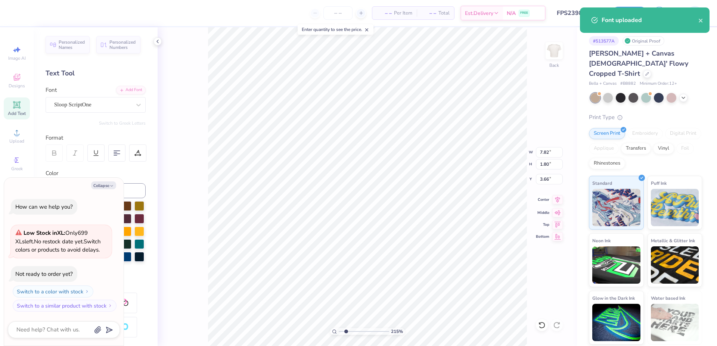
click at [556, 199] on icon at bounding box center [557, 199] width 5 height 6
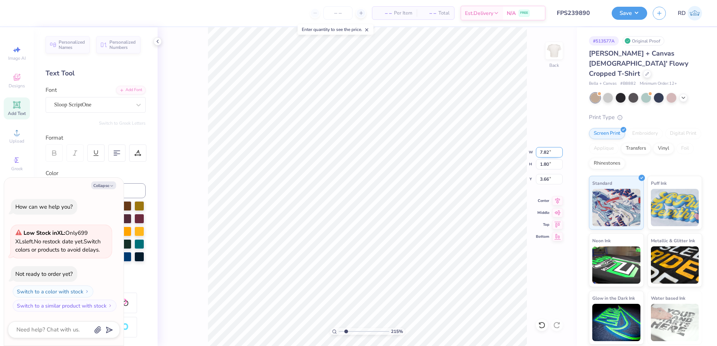
drag, startPoint x: 548, startPoint y: 154, endPoint x: 510, endPoint y: 155, distance: 38.5
click at [536, 155] on input "7.82" at bounding box center [549, 152] width 27 height 10
type textarea "x"
type input "4.54"
type input "2.62"
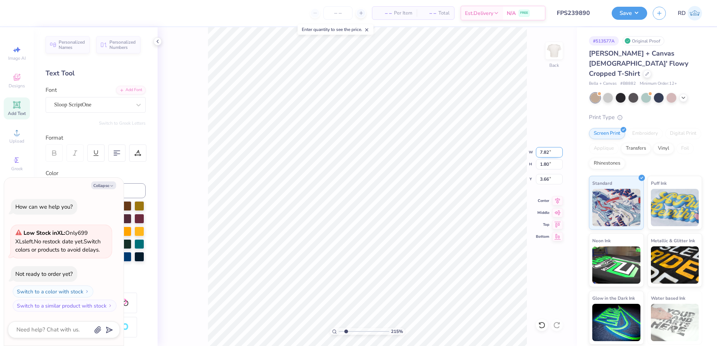
type input "5.23"
click at [553, 156] on input "4.54" at bounding box center [549, 152] width 27 height 10
paste input "3.55"
type input "3.55"
type textarea "x"
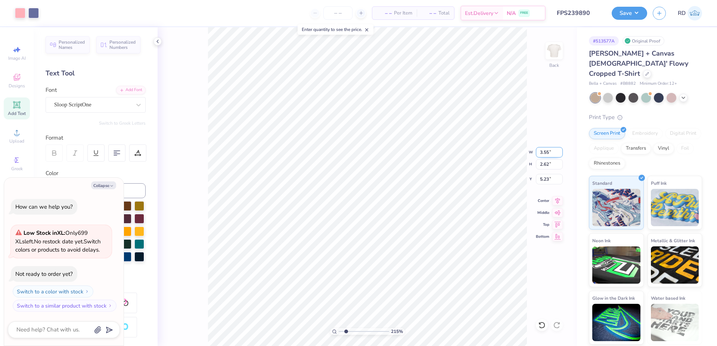
type input "2.05"
type input "5.52"
click at [354, 333] on input "range" at bounding box center [364, 331] width 50 height 7
type input "3.79"
type textarea "x"
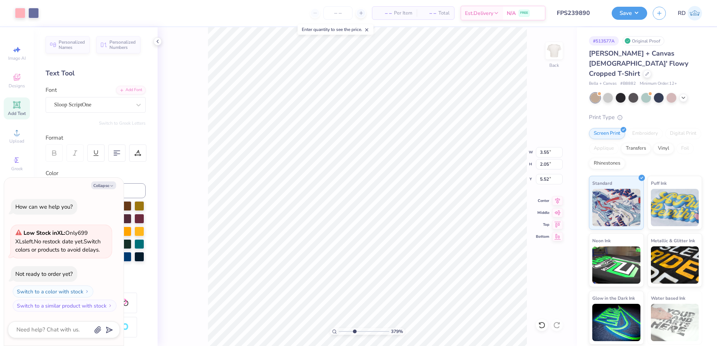
type input "7.82"
type input "1.80"
type input "3.66"
click at [548, 153] on input "7.82" at bounding box center [549, 152] width 27 height 10
type input "8"
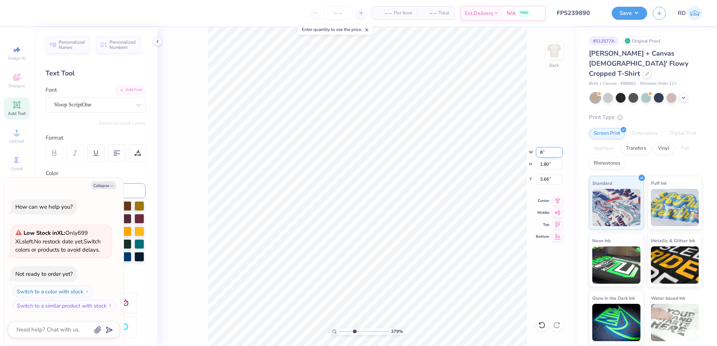
type textarea "x"
type input "8.00"
type input "1.84"
type input "3.64"
type textarea "x"
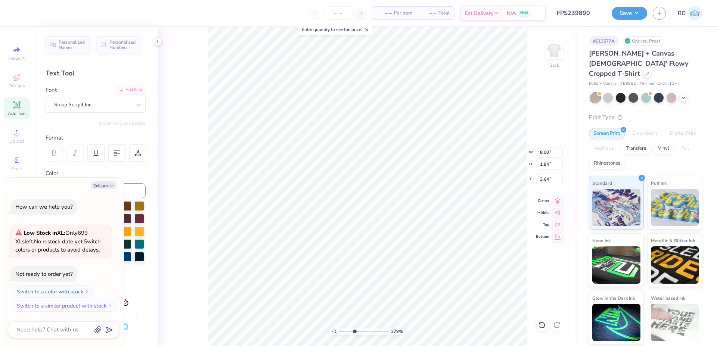
type input "3.55"
type input "2.05"
type input "5.52"
click at [547, 153] on input "3.55" at bounding box center [549, 152] width 27 height 10
paste input "63"
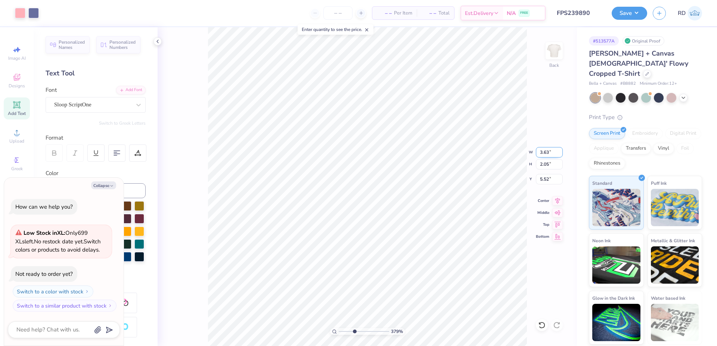
type input "3.63"
type textarea "x"
type input "2.10"
type input "5.49"
click at [557, 203] on icon at bounding box center [557, 199] width 10 height 9
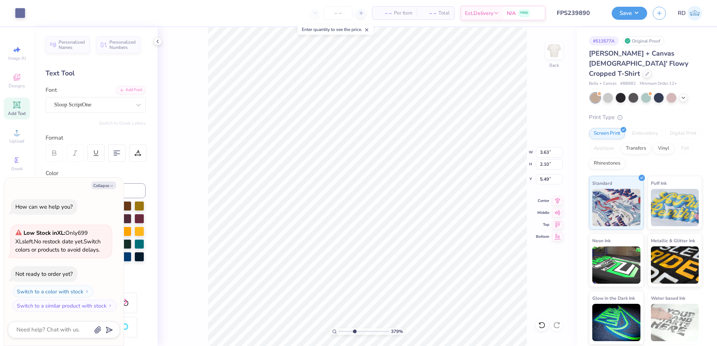
type textarea "x"
type input "8.00"
type input "1.84"
type input "3.64"
type textarea "x"
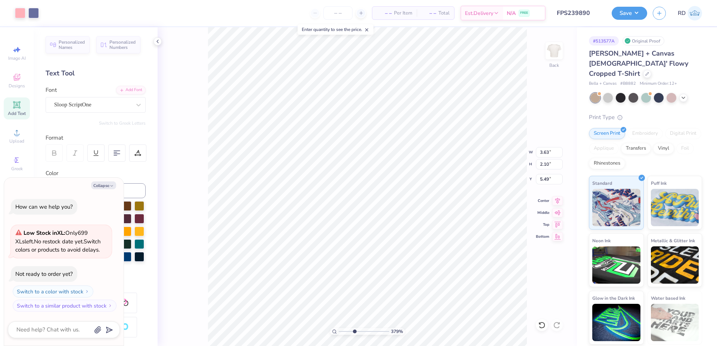
type input "5.14"
type textarea "x"
type input "5.19"
type textarea "x"
click at [557, 198] on icon at bounding box center [557, 199] width 10 height 9
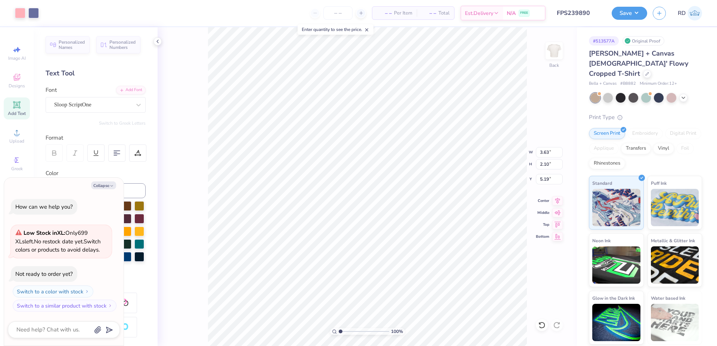
type input "1"
click at [340, 332] on input "range" at bounding box center [364, 331] width 50 height 7
click at [559, 201] on icon at bounding box center [557, 199] width 10 height 9
click at [21, 13] on div at bounding box center [20, 12] width 10 height 10
type textarea "x"
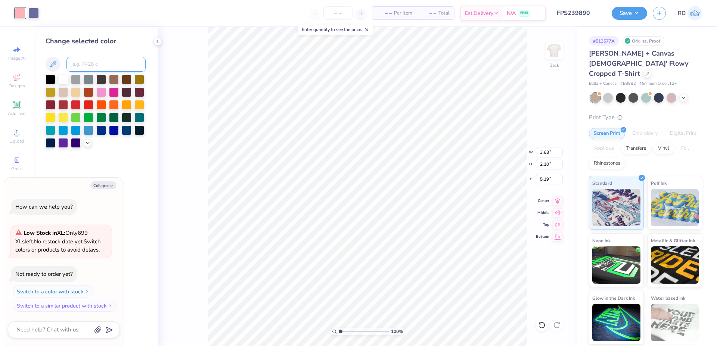
click at [96, 63] on input at bounding box center [105, 64] width 79 height 15
type input "706"
type textarea "x"
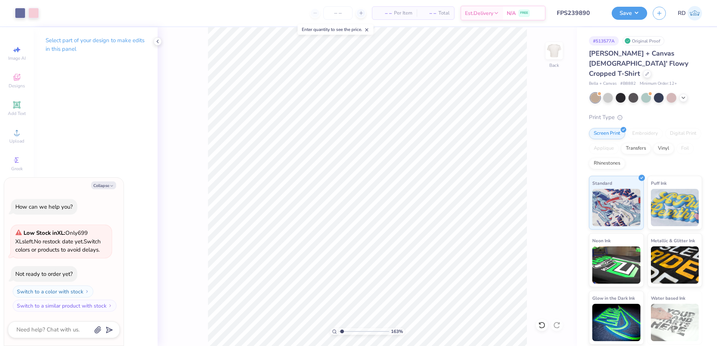
drag, startPoint x: 349, startPoint y: 331, endPoint x: 342, endPoint y: 333, distance: 7.6
click at [342, 333] on input "range" at bounding box center [364, 331] width 50 height 7
type input "1.34"
click at [22, 12] on div at bounding box center [20, 12] width 10 height 10
type textarea "x"
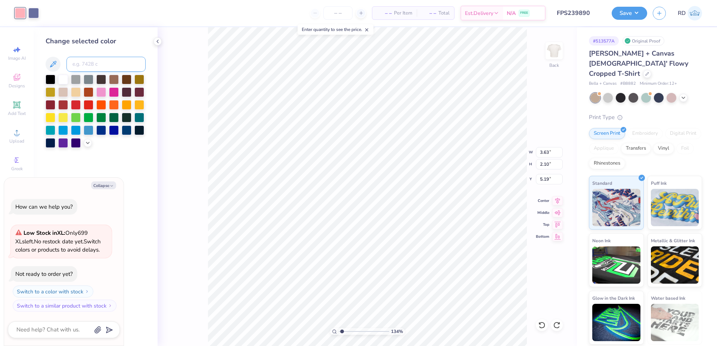
click at [94, 60] on input at bounding box center [105, 64] width 79 height 15
type input "706"
type textarea "x"
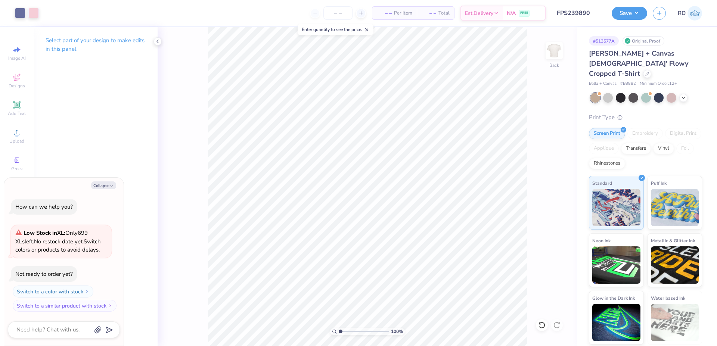
drag, startPoint x: 324, startPoint y: 335, endPoint x: 314, endPoint y: 335, distance: 10.5
click at [339, 335] on input "range" at bounding box center [364, 331] width 50 height 7
drag, startPoint x: 350, startPoint y: 332, endPoint x: 358, endPoint y: 332, distance: 7.5
click at [358, 332] on input "range" at bounding box center [364, 331] width 50 height 7
drag, startPoint x: 352, startPoint y: 331, endPoint x: 312, endPoint y: 339, distance: 41.1
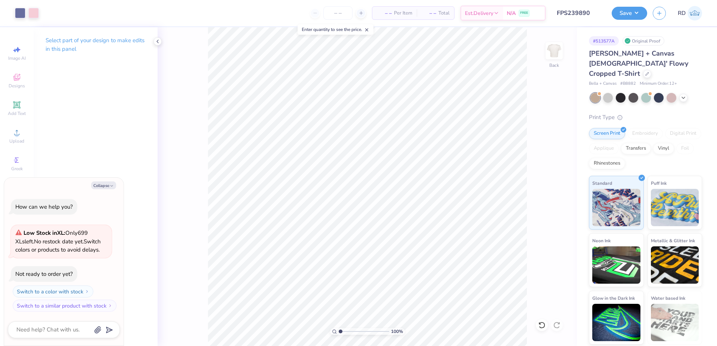
type input "1"
click at [339, 335] on input "range" at bounding box center [364, 331] width 50 height 7
click at [101, 185] on button "Collapse" at bounding box center [103, 185] width 25 height 8
type textarea "x"
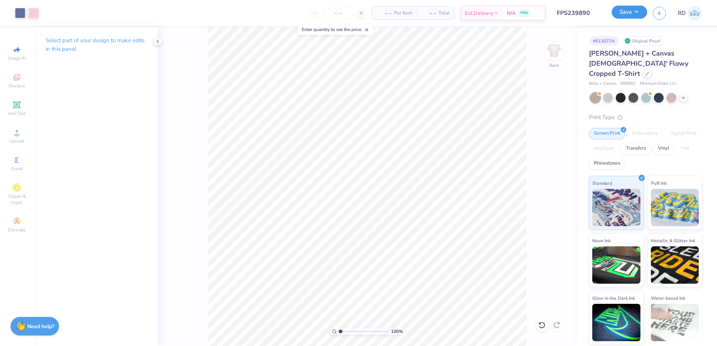
click at [645, 8] on button "Save" at bounding box center [628, 12] width 35 height 13
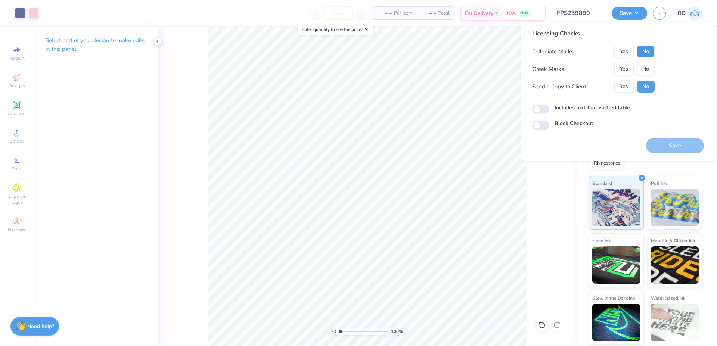
click at [646, 52] on button "No" at bounding box center [645, 52] width 18 height 12
click at [645, 69] on button "No" at bounding box center [645, 69] width 18 height 12
click at [675, 144] on button "Save" at bounding box center [675, 145] width 58 height 15
